Goal: Navigation & Orientation: Go to known website

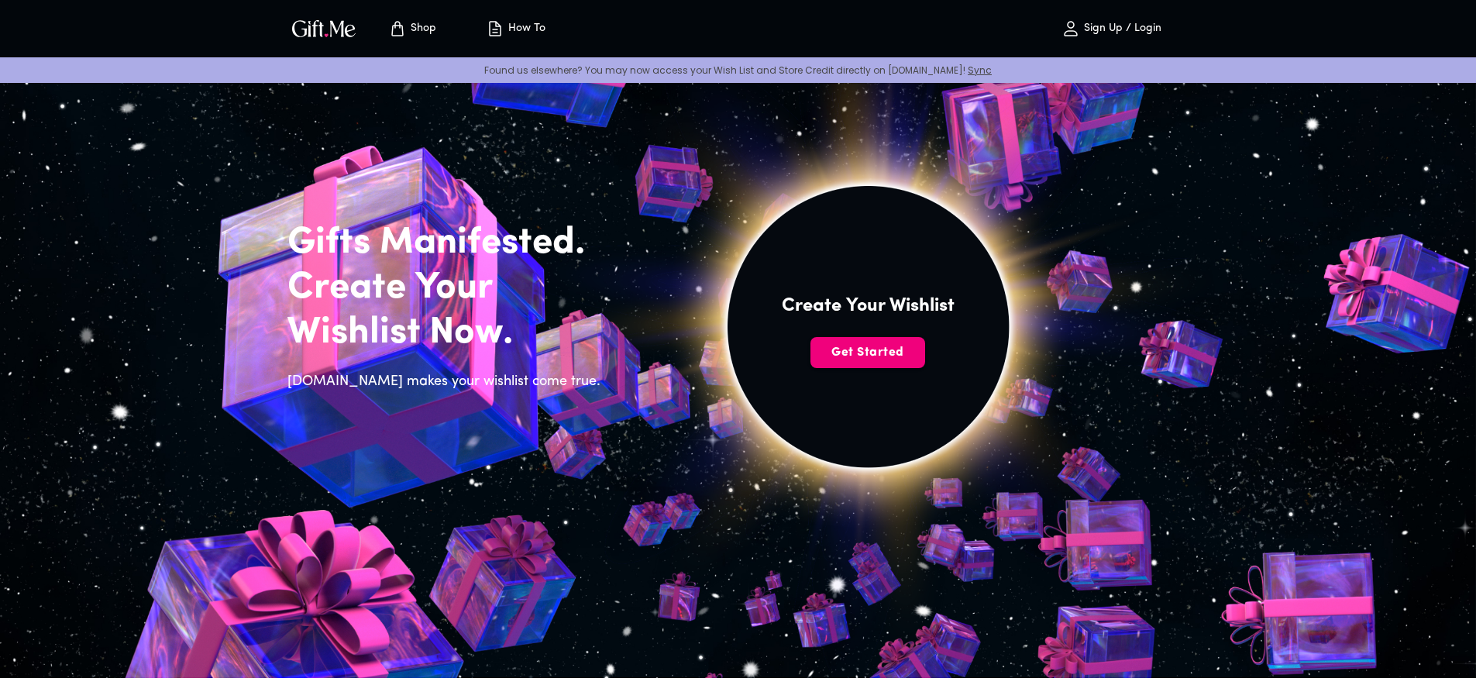
click at [864, 356] on span "Get Started" at bounding box center [867, 352] width 115 height 17
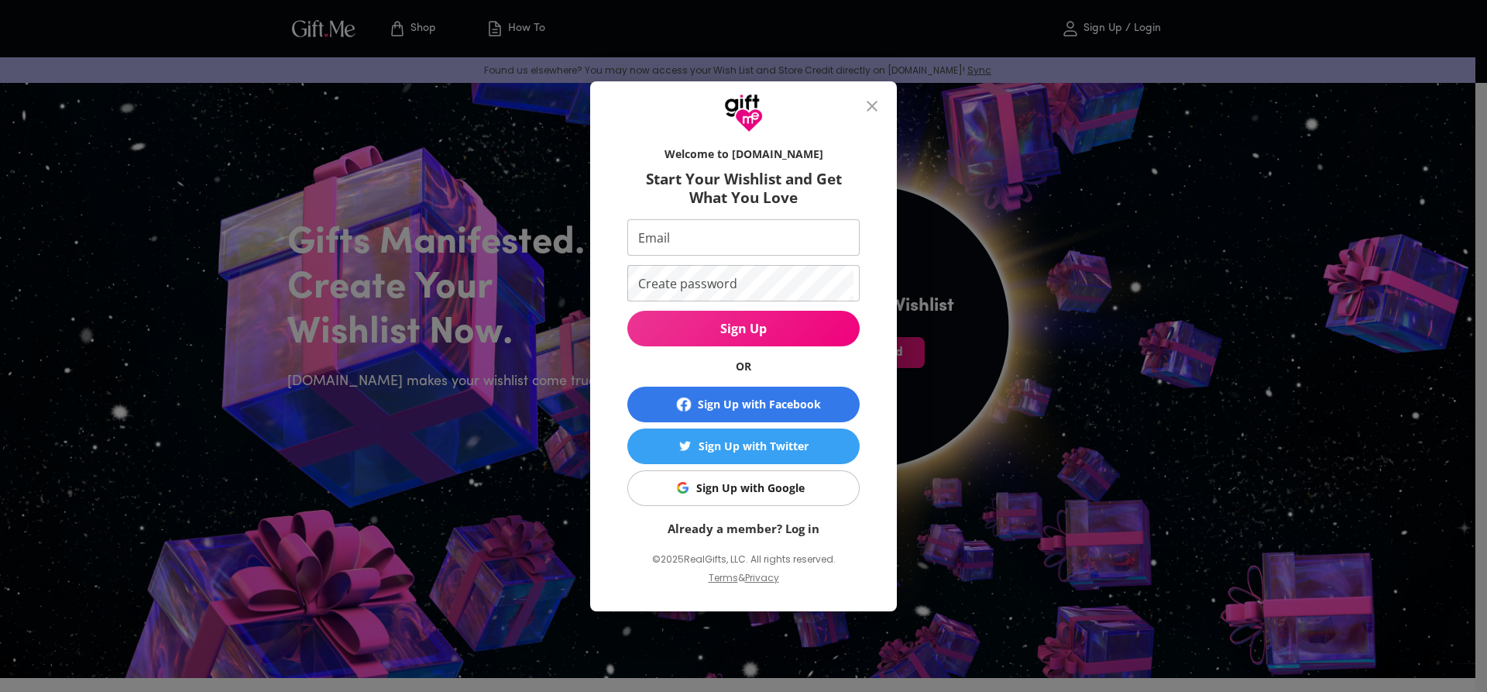
click at [875, 110] on icon "close" at bounding box center [872, 106] width 19 height 19
